Goal: Information Seeking & Learning: Learn about a topic

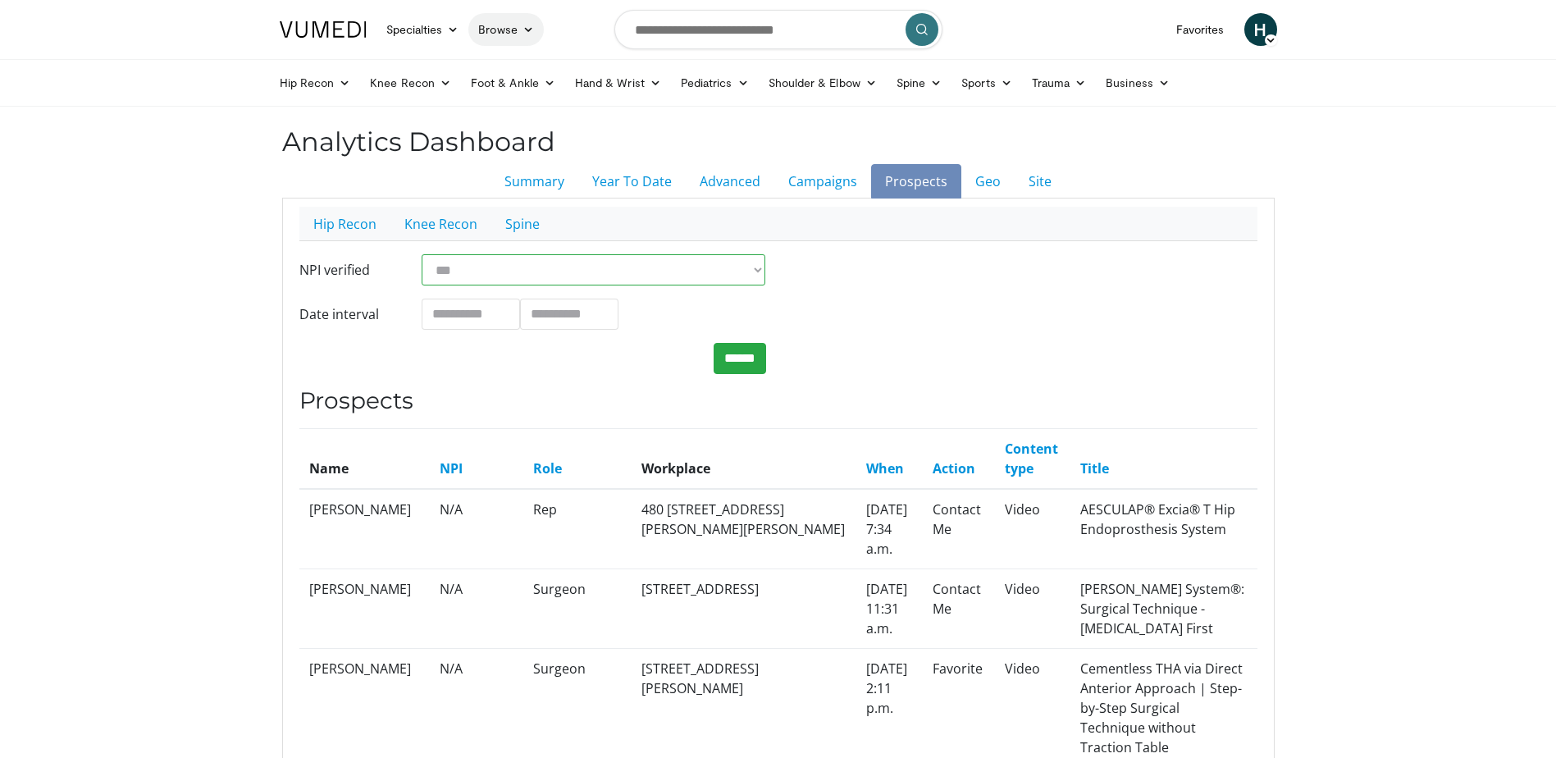
click at [494, 19] on link "Browse" at bounding box center [505, 29] width 75 height 33
click at [557, 66] on link "Channels" at bounding box center [567, 68] width 195 height 26
click at [525, 29] on icon at bounding box center [527, 29] width 11 height 11
click at [506, 66] on link "Channels" at bounding box center [567, 68] width 195 height 26
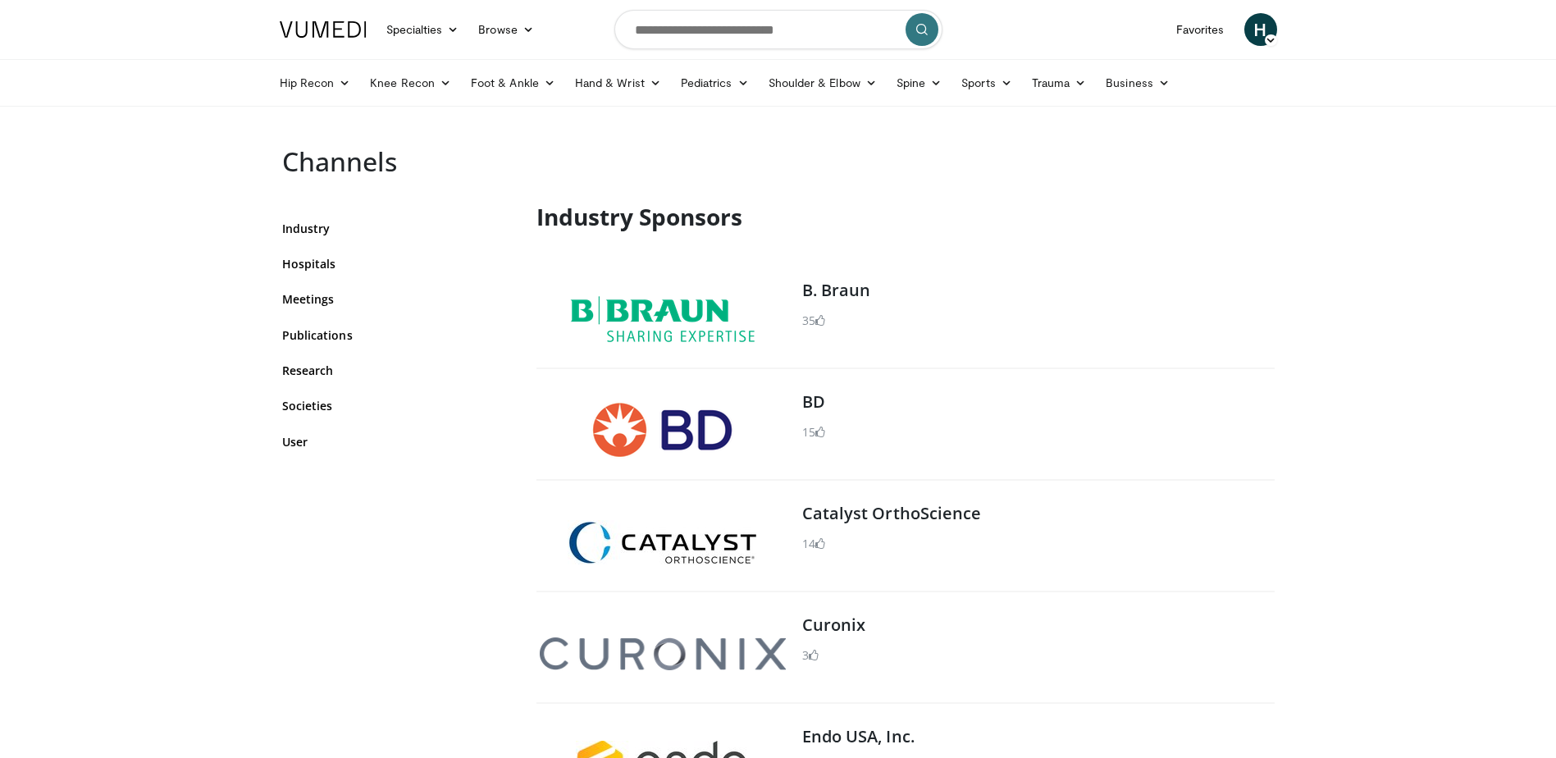
click at [719, 305] on img at bounding box center [662, 319] width 185 height 46
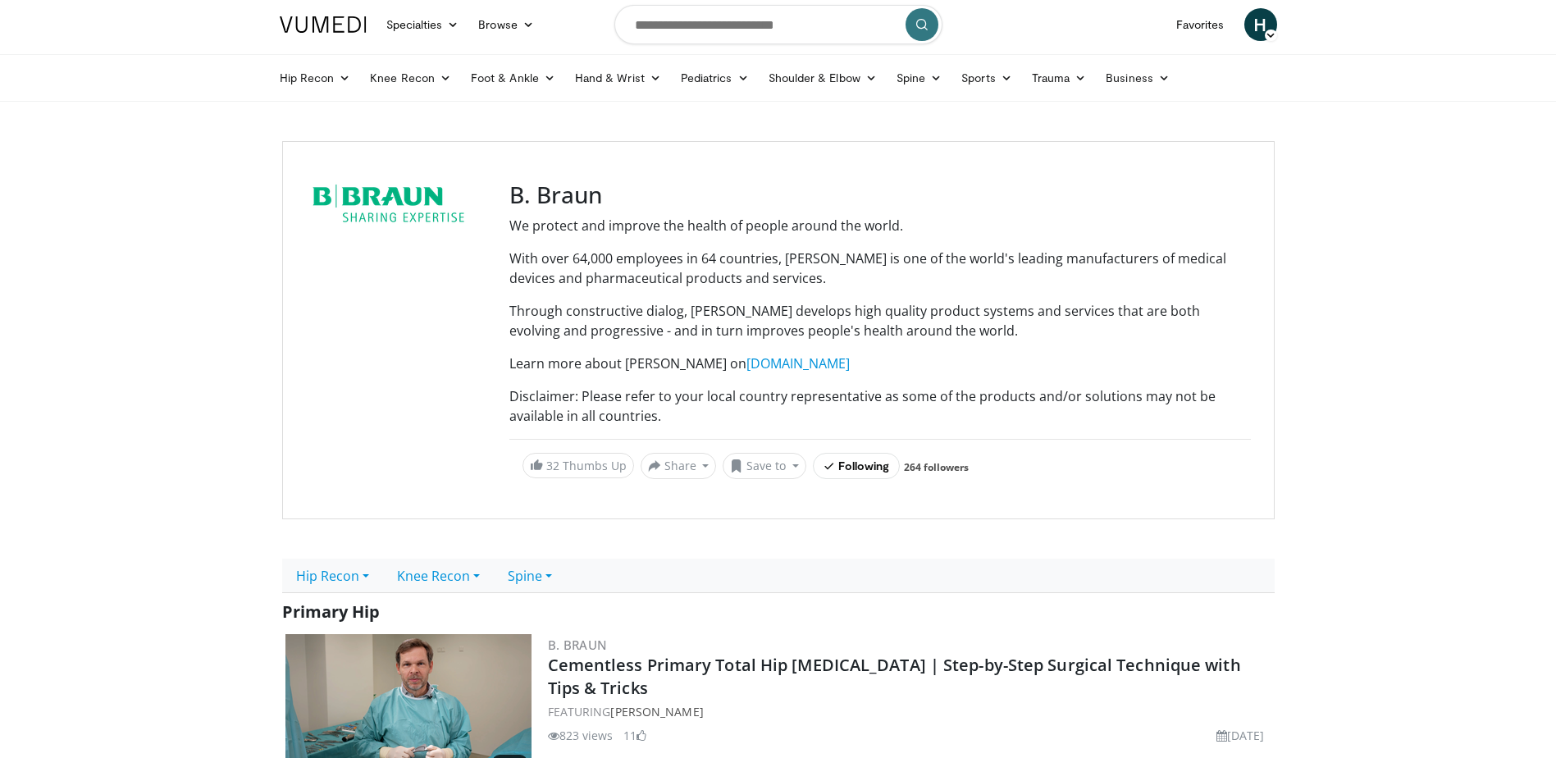
scroll to position [82, 0]
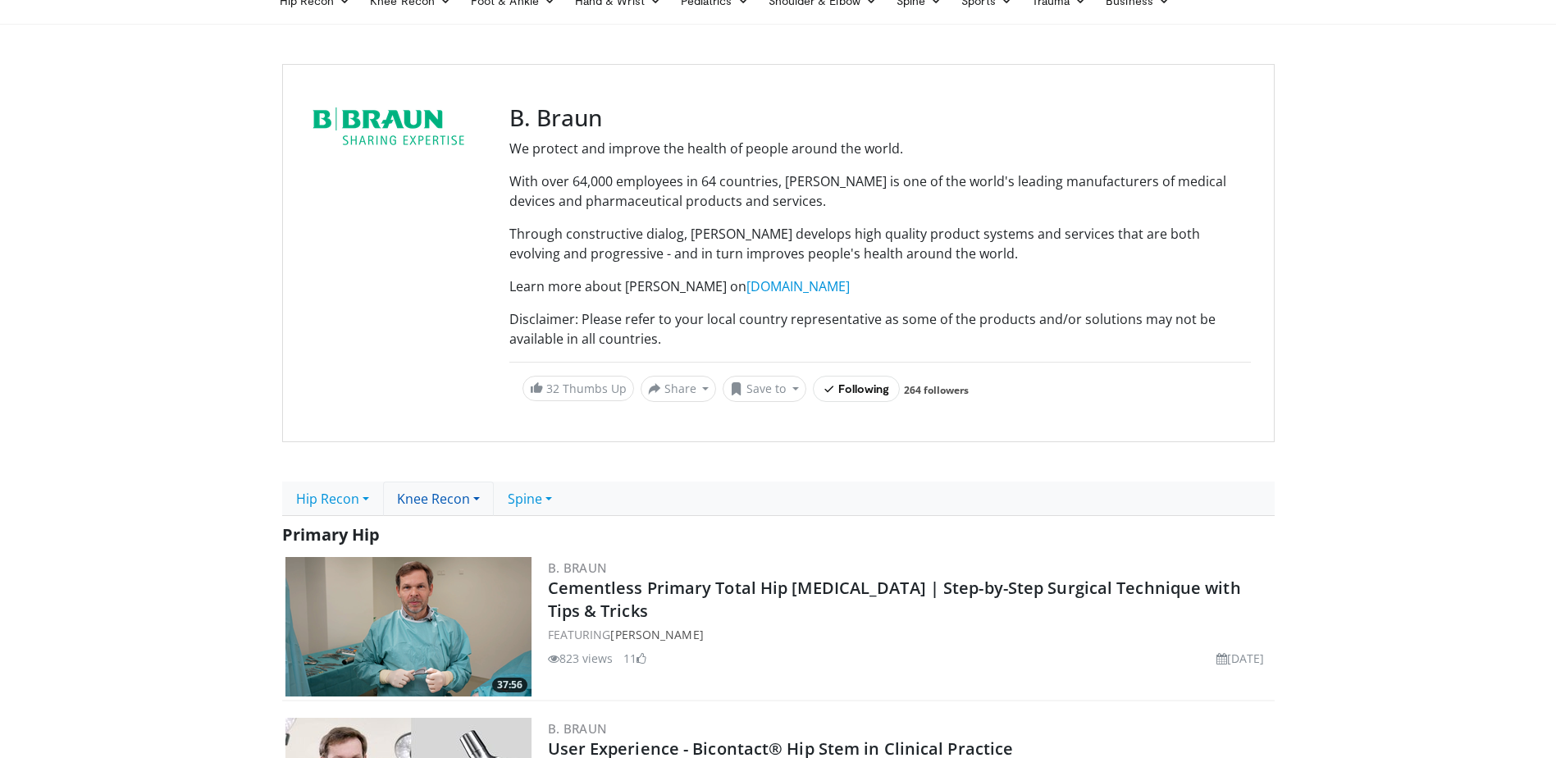
click at [442, 495] on link "Knee Recon" at bounding box center [438, 498] width 111 height 34
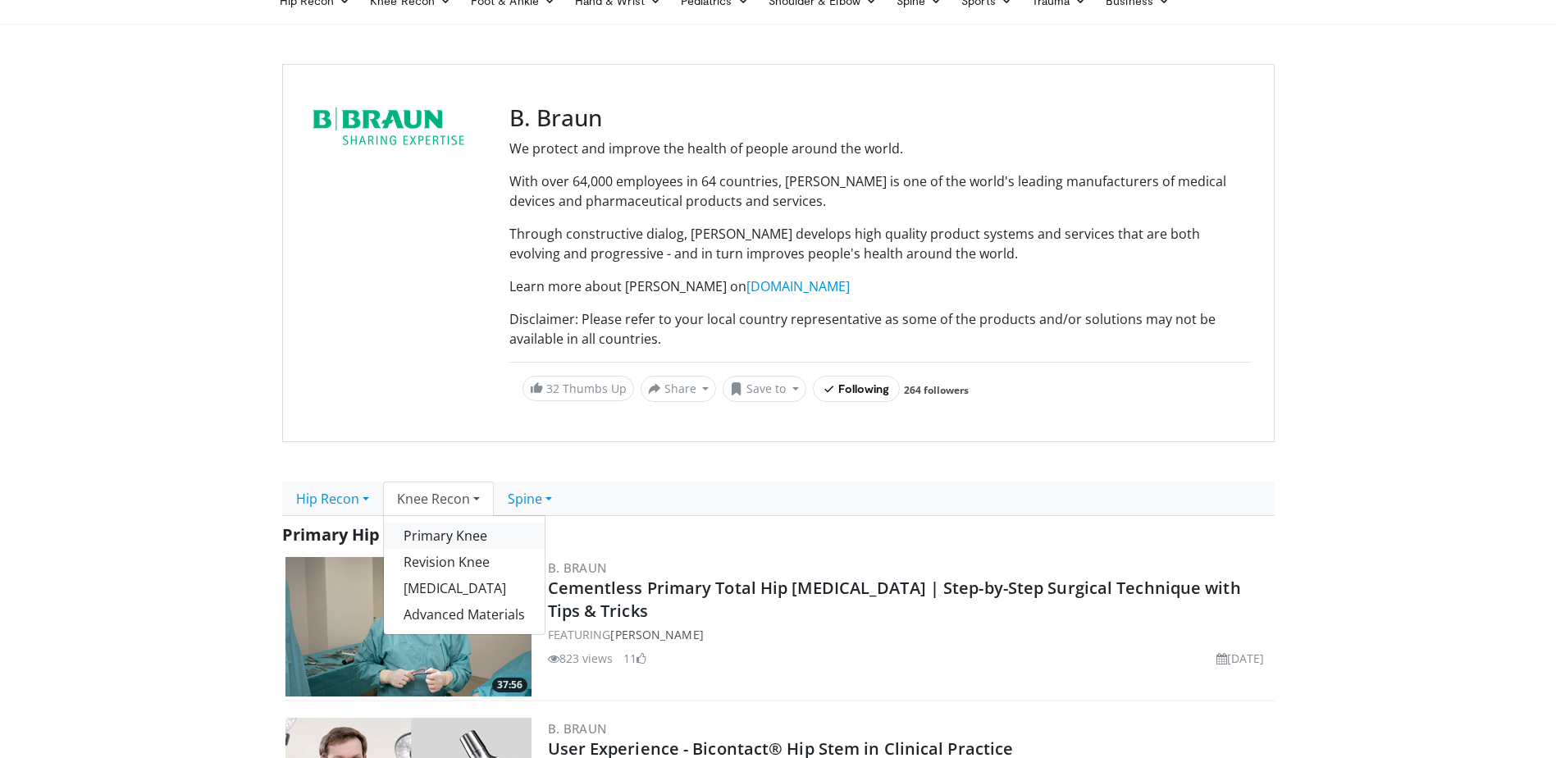
click at [499, 531] on link "Primary Knee" at bounding box center [464, 535] width 161 height 26
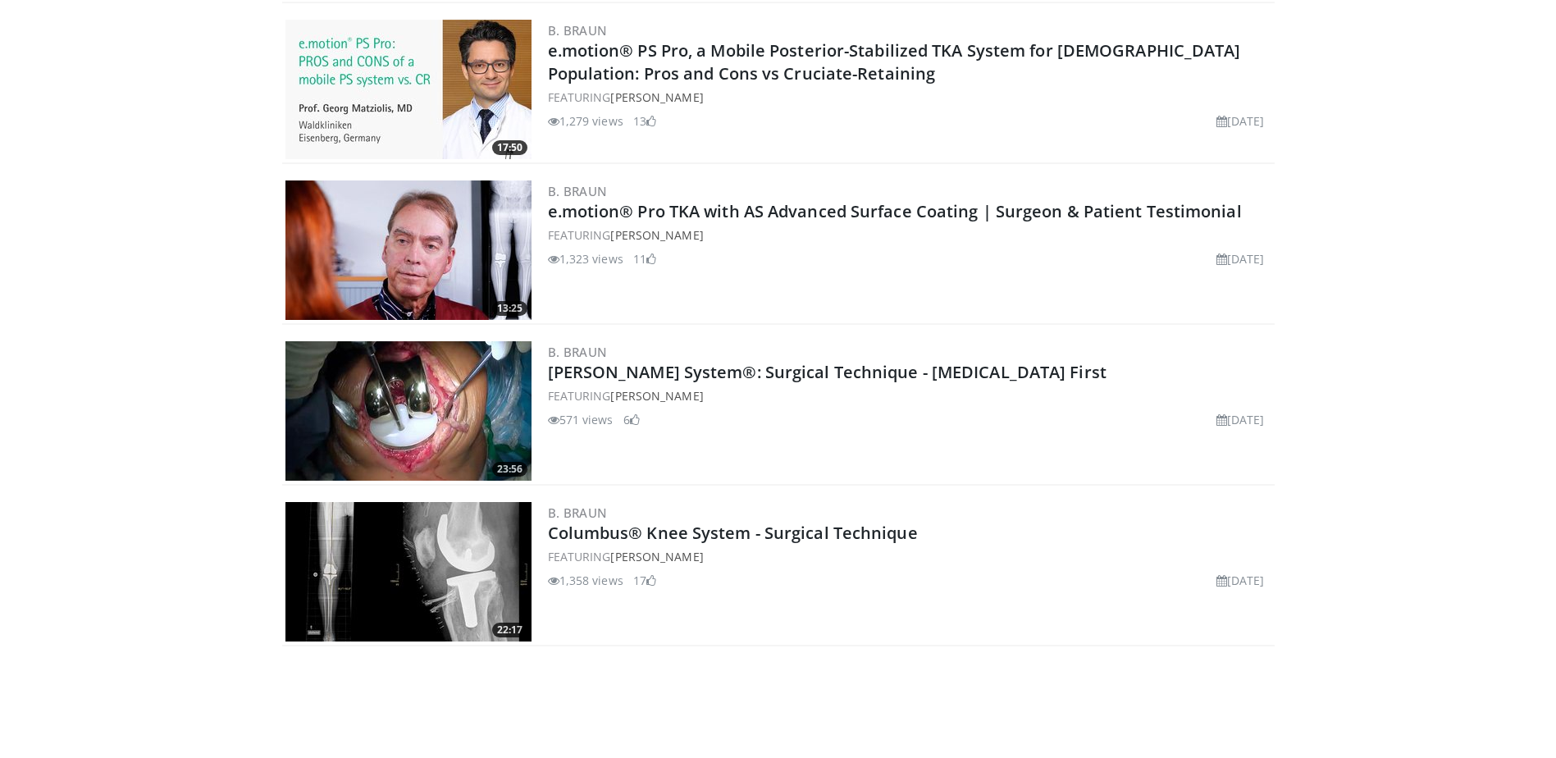
scroll to position [1132, 0]
